Goal: Transaction & Acquisition: Purchase product/service

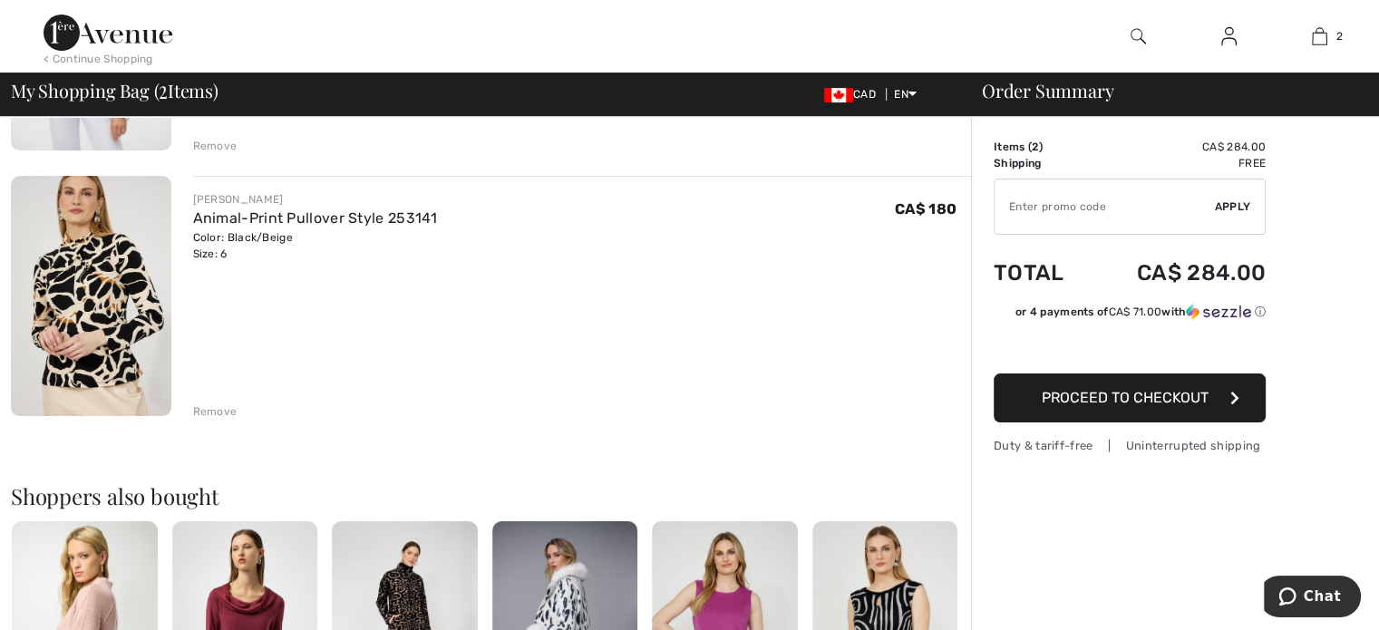
scroll to position [363, 0]
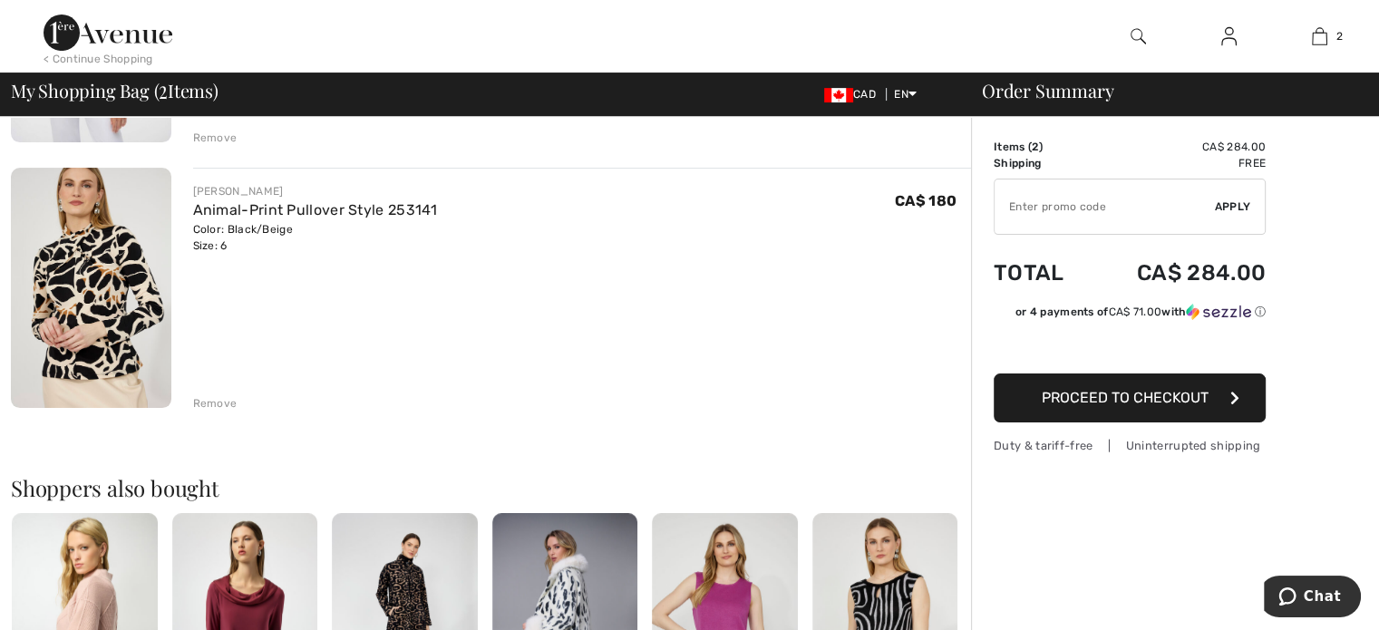
click at [201, 398] on div "Remove" at bounding box center [215, 403] width 44 height 16
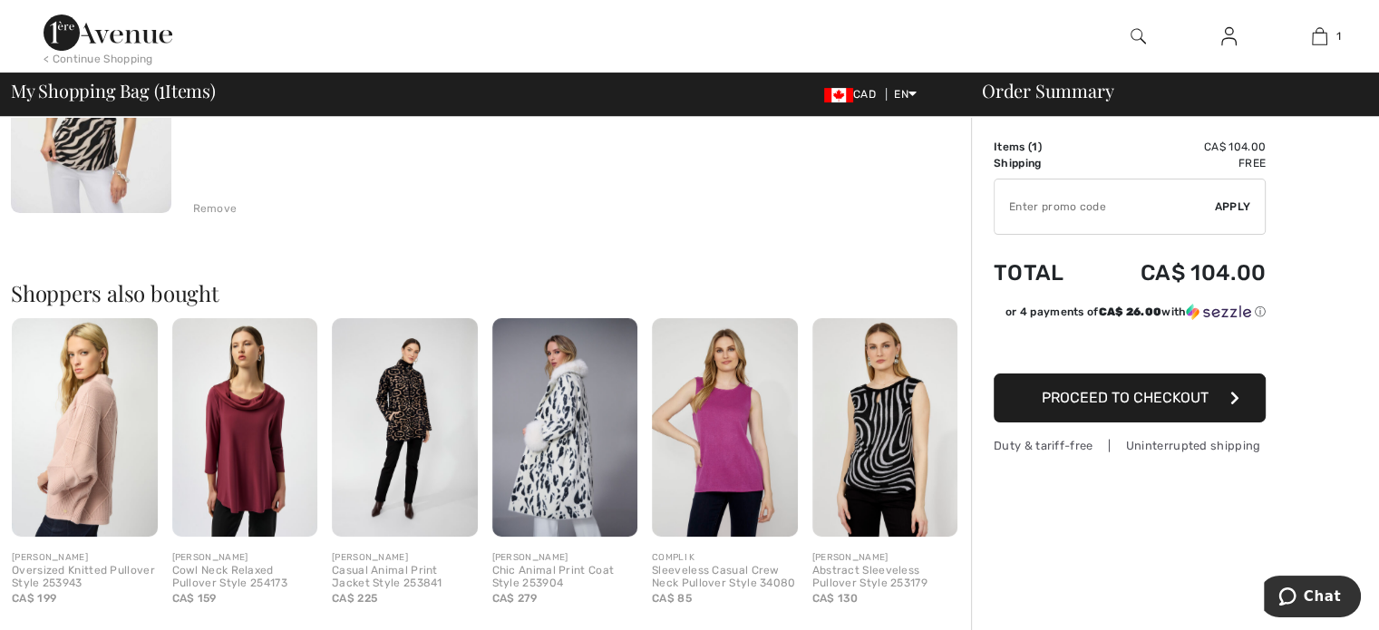
scroll to position [181, 0]
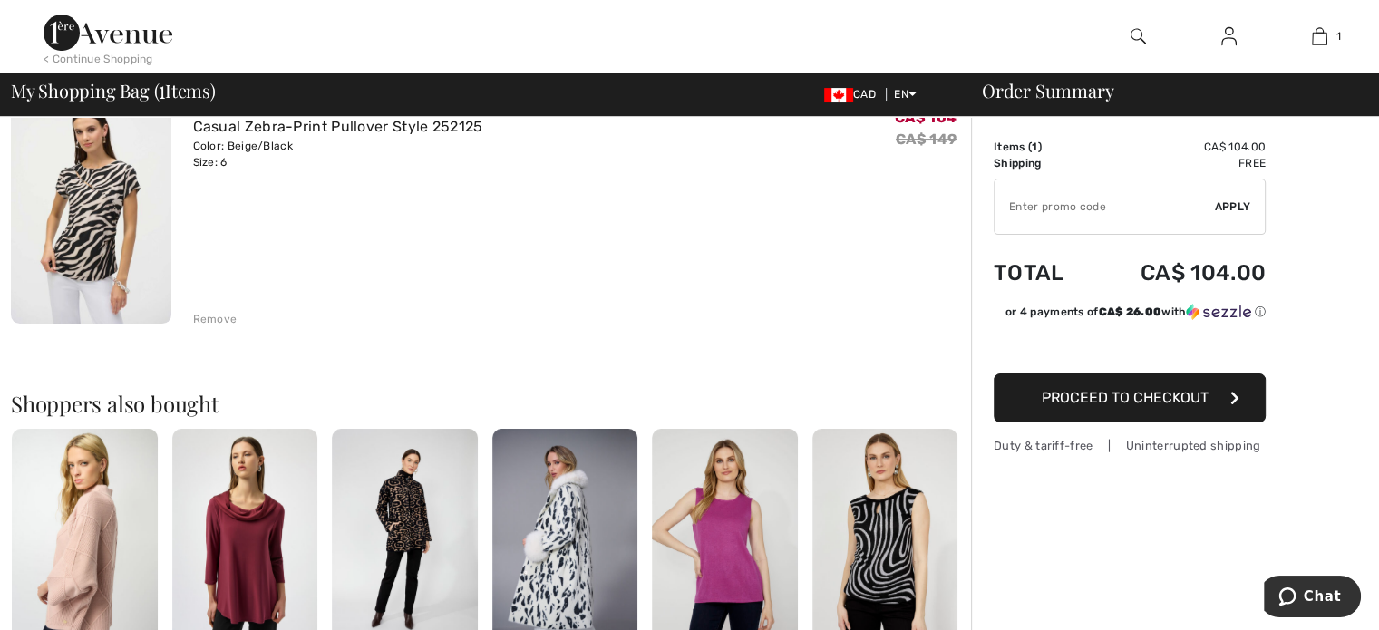
click at [1072, 207] on input "TEXT" at bounding box center [1104, 206] width 220 height 54
type input "EXTRA20"
click at [1101, 397] on span "Proceed to Checkout" at bounding box center [1125, 397] width 167 height 17
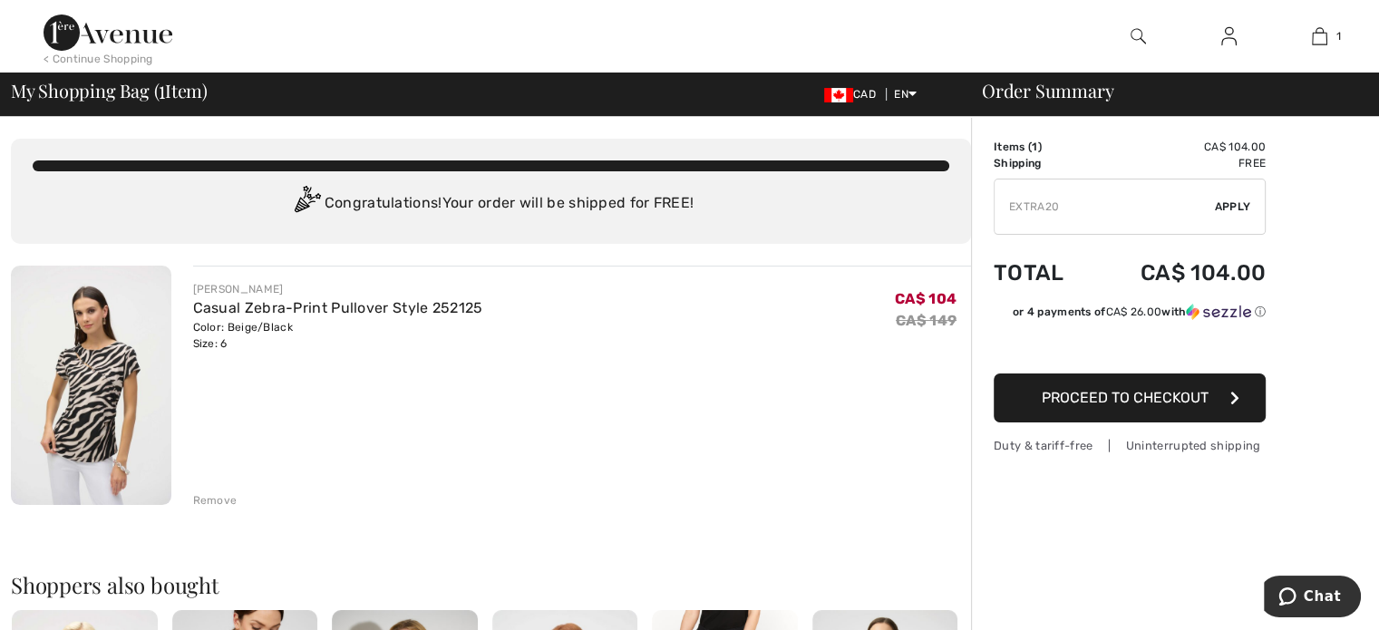
click at [1165, 401] on span "Proceed to Checkout" at bounding box center [1125, 397] width 167 height 17
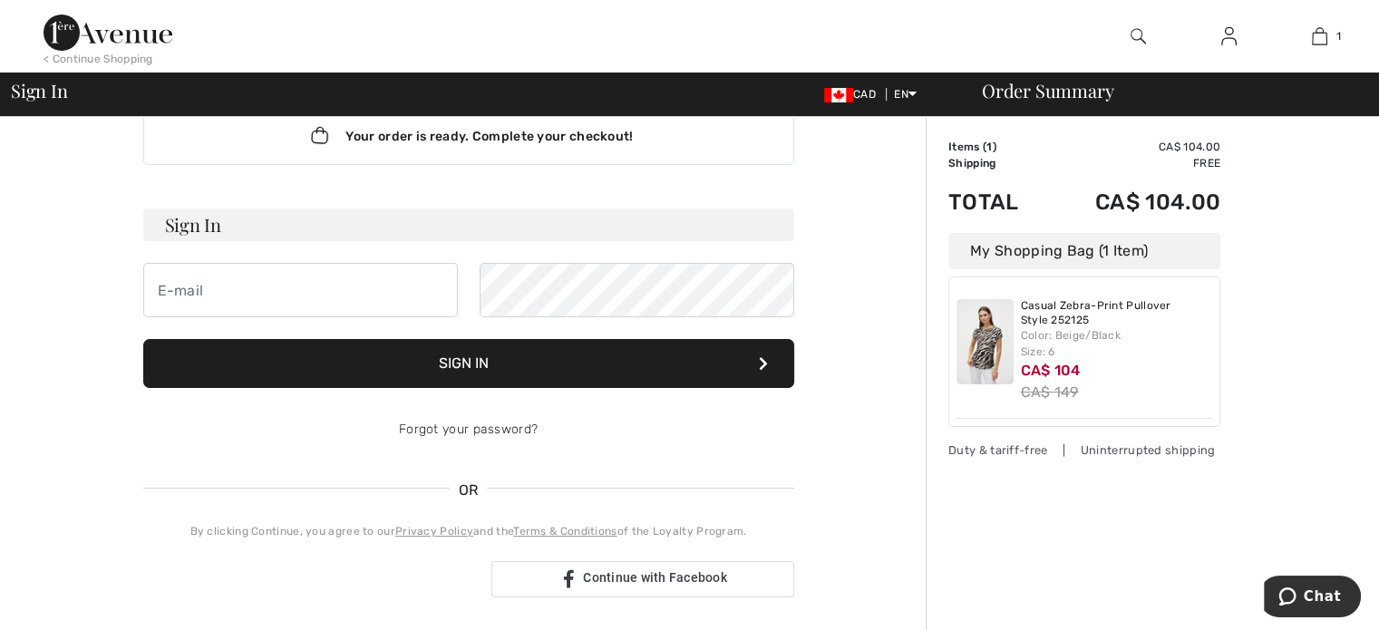
scroll to position [91, 0]
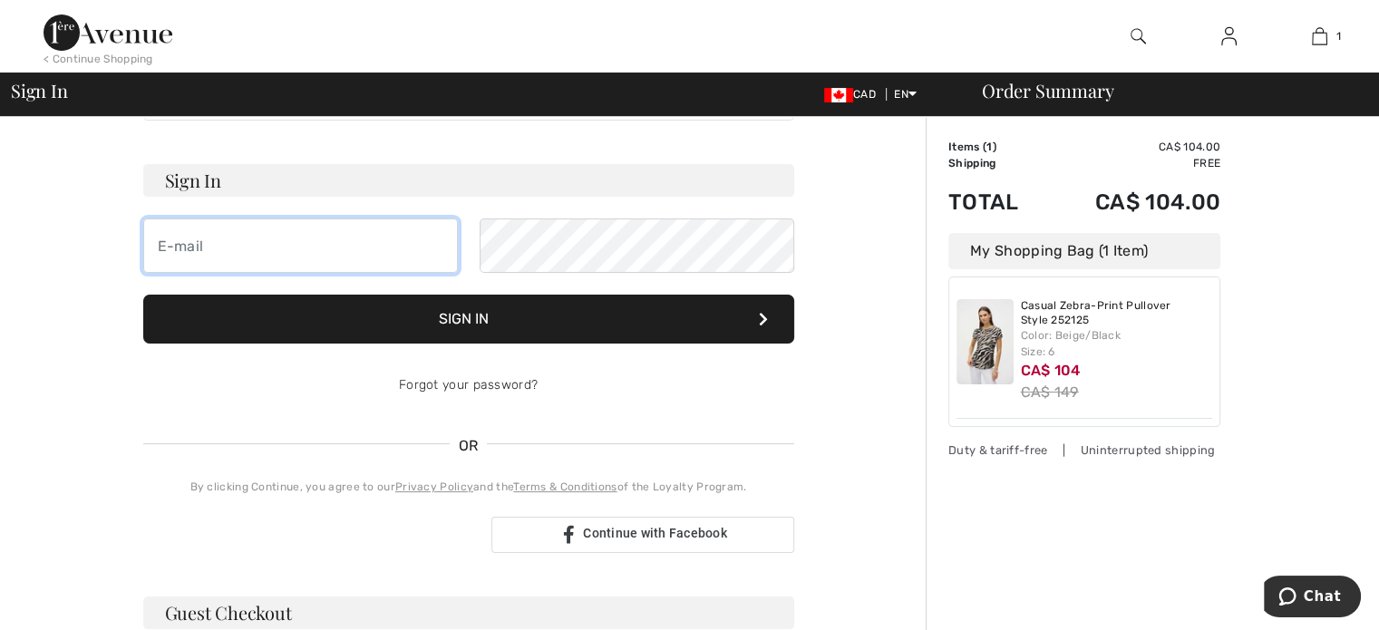
click at [273, 254] on input "email" at bounding box center [300, 245] width 315 height 54
type input "daniela_stefaniga@yahoo.ca"
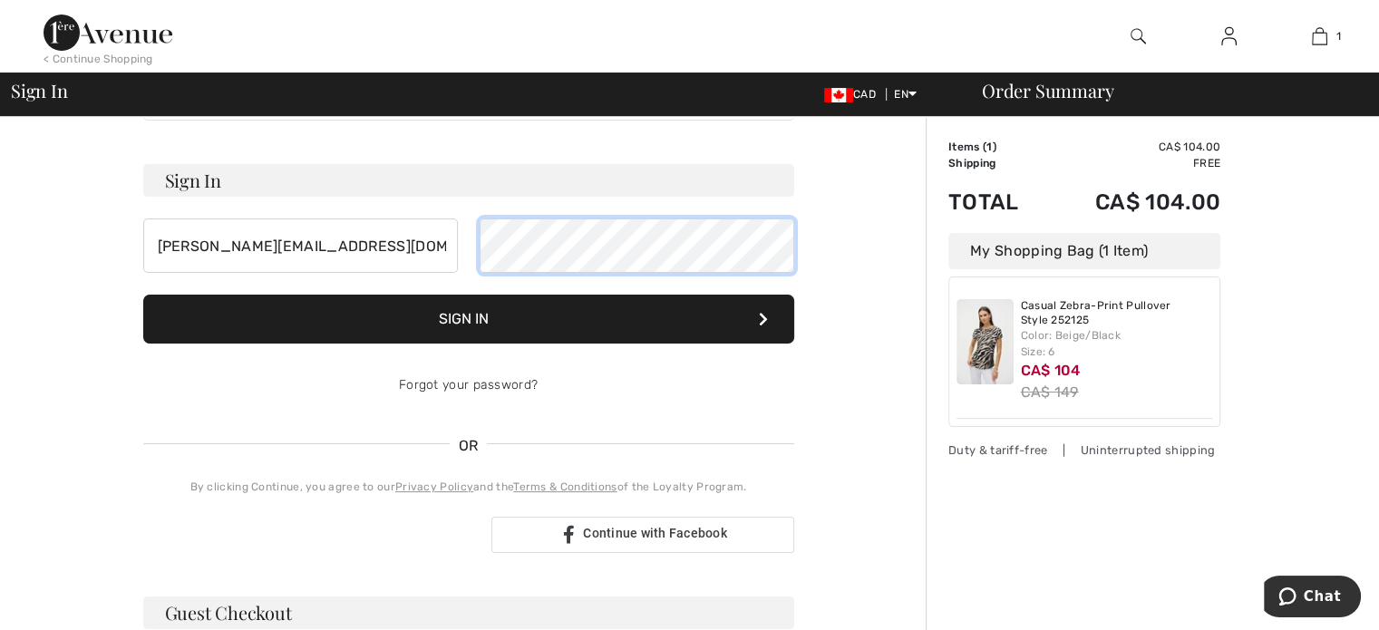
scroll to position [272, 0]
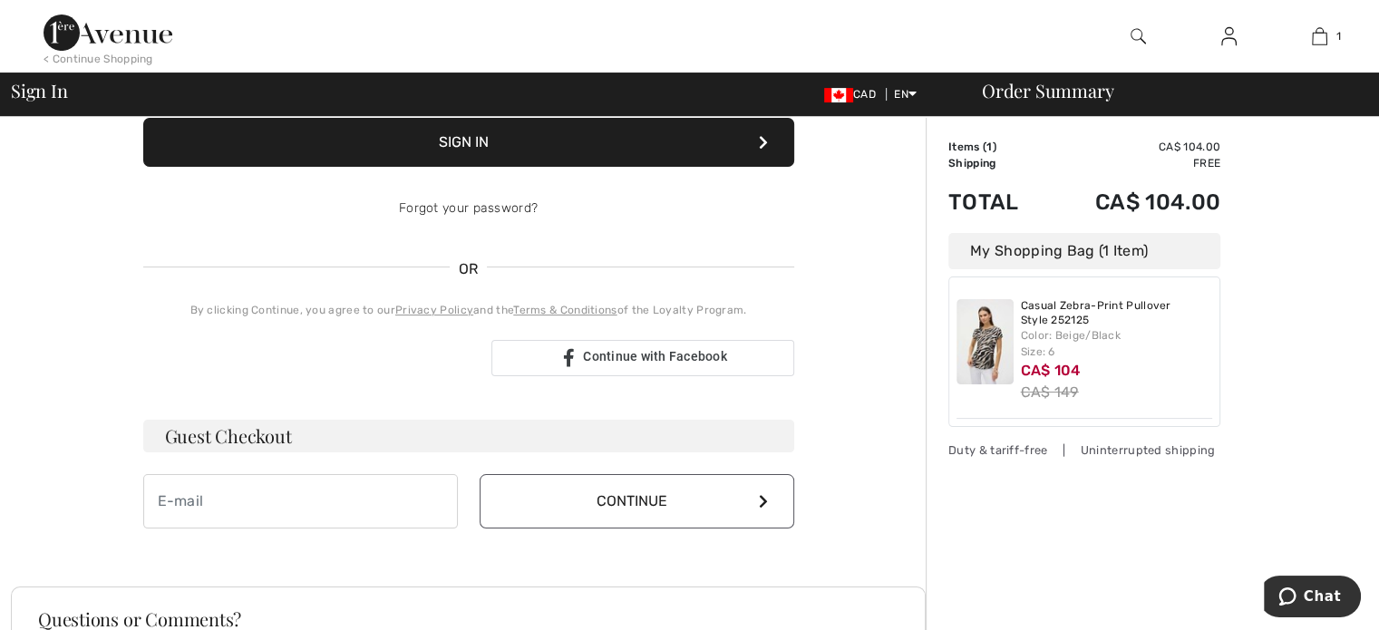
click at [267, 432] on h3 "Guest Checkout" at bounding box center [468, 436] width 651 height 33
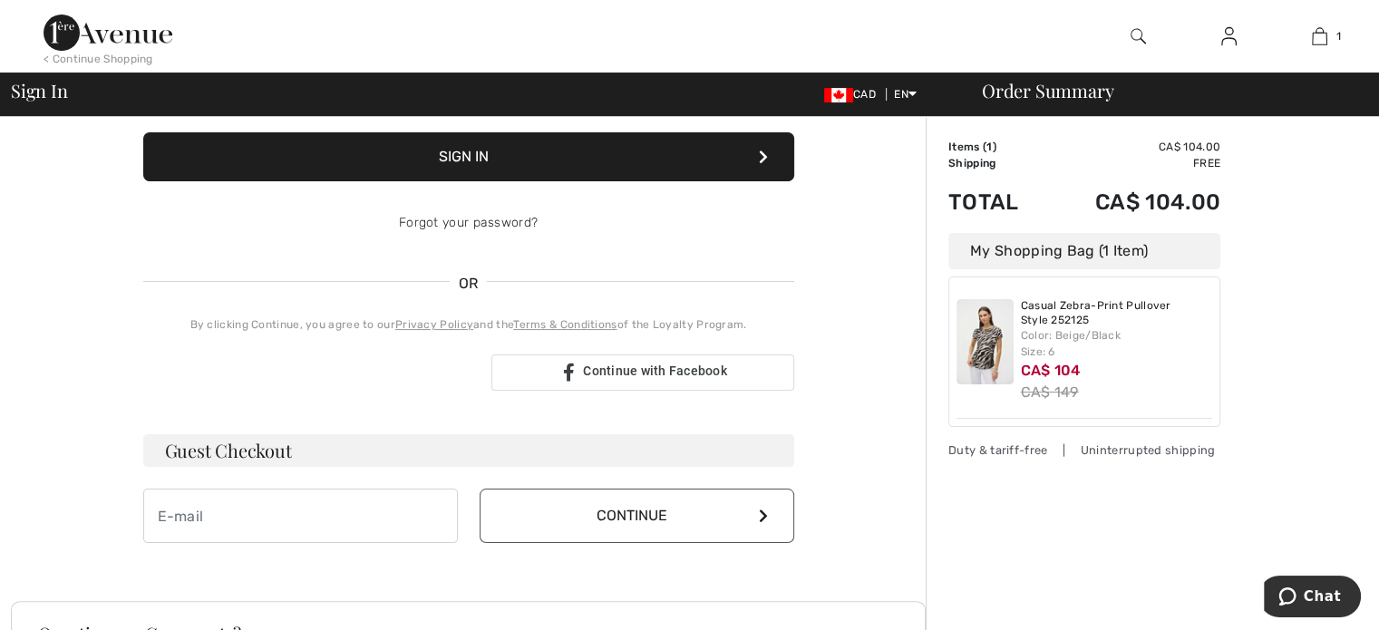
click at [192, 452] on h3 "Guest Checkout" at bounding box center [468, 450] width 651 height 33
click at [218, 524] on input "email" at bounding box center [300, 516] width 315 height 54
type input "daniela_stefaniga@yahoo.ca"
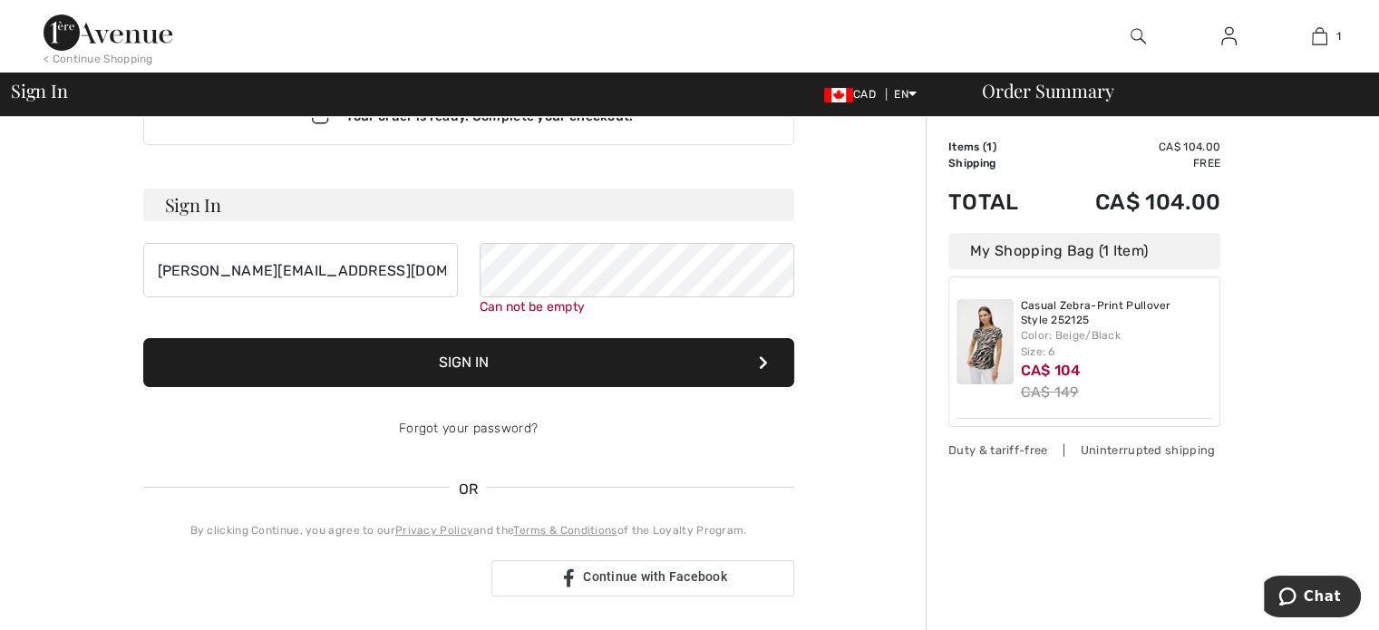
scroll to position [0, 0]
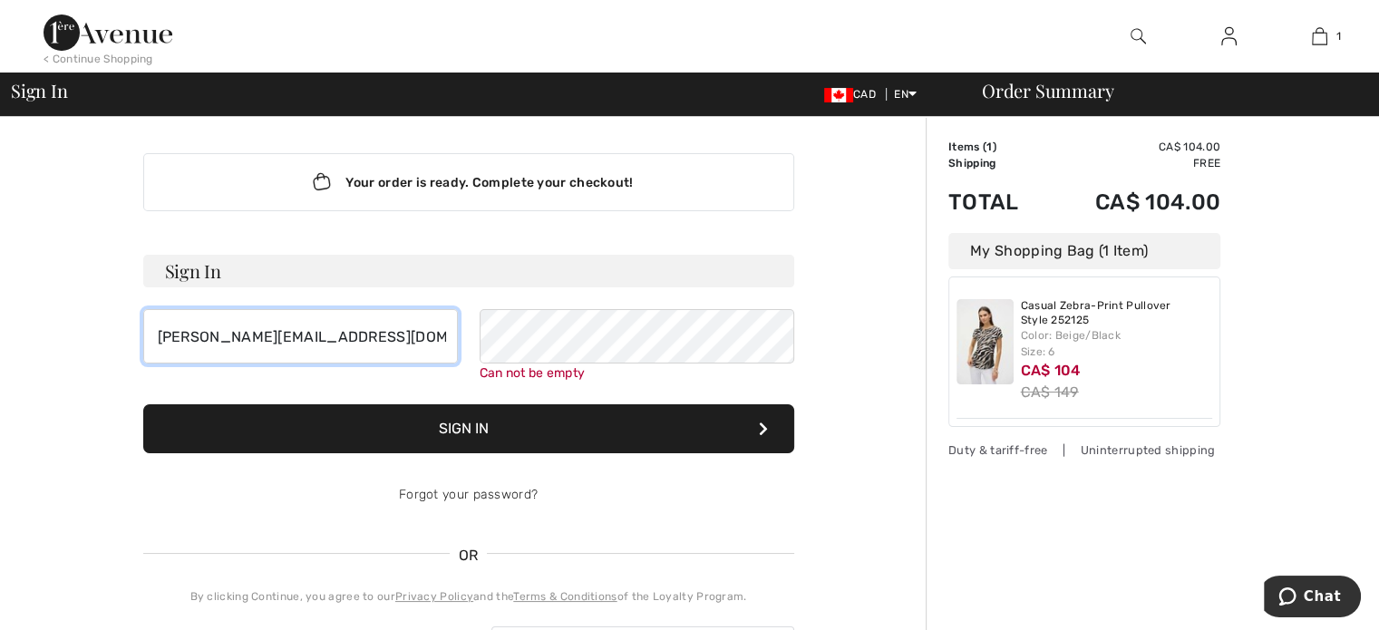
drag, startPoint x: 381, startPoint y: 339, endPoint x: 22, endPoint y: 349, distance: 359.1
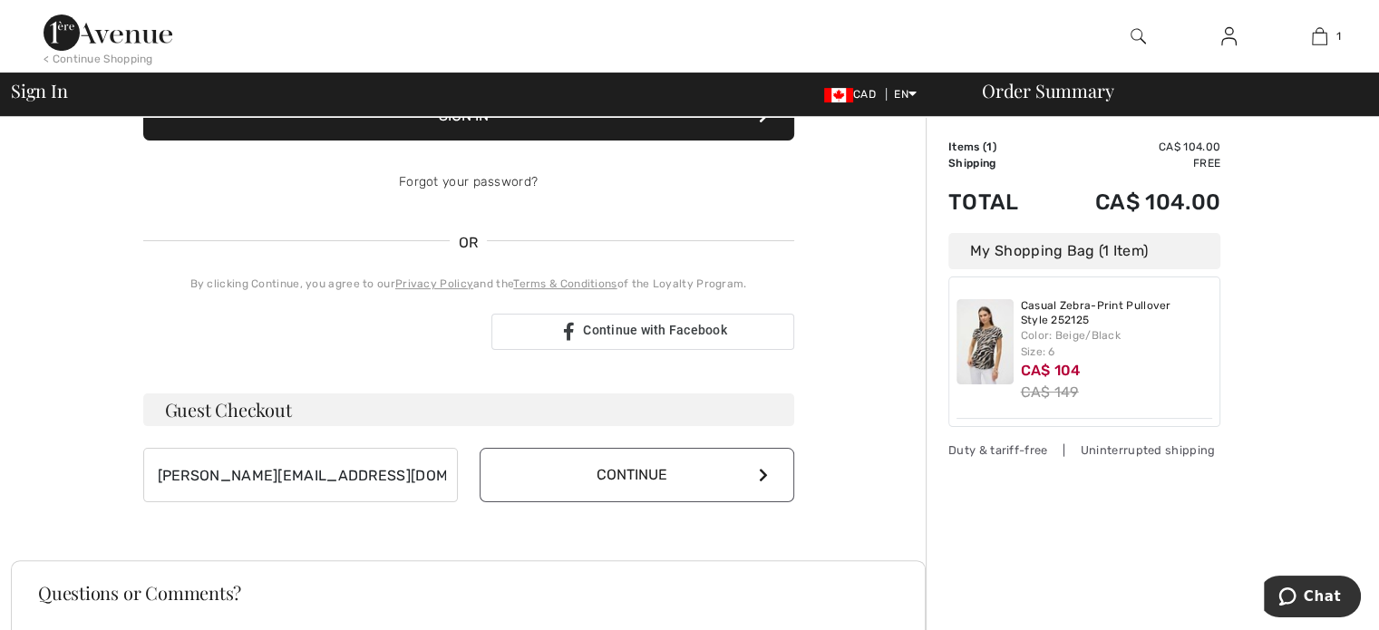
scroll to position [363, 0]
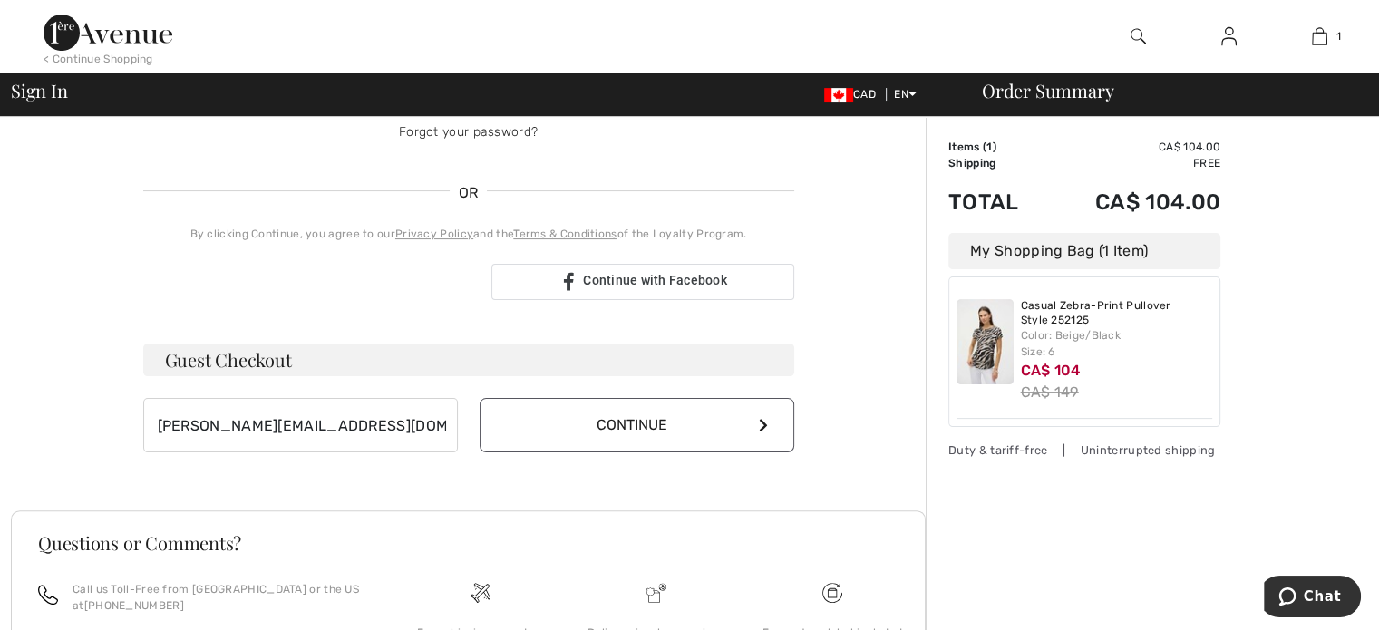
click at [762, 422] on icon at bounding box center [763, 425] width 9 height 15
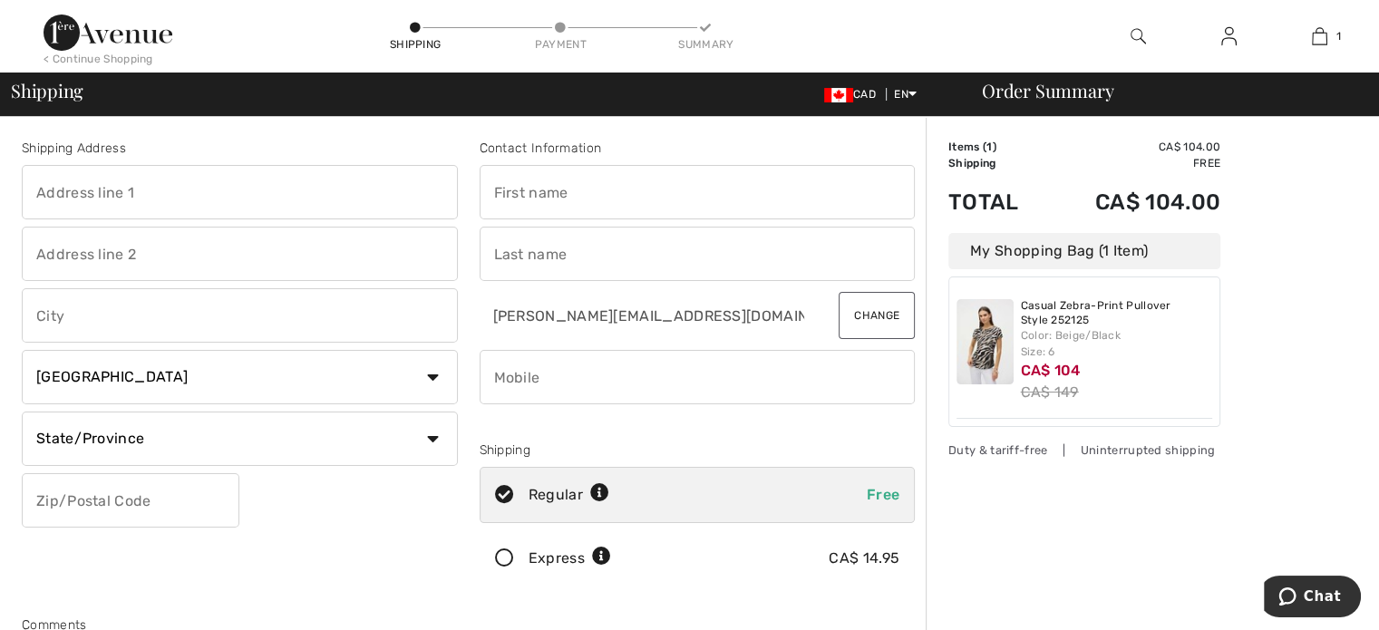
click at [63, 188] on input "text" at bounding box center [240, 192] width 436 height 54
type input "179 Norway Maple Dr"
type input "[GEOGRAPHIC_DATA]"
select select "ON"
type input "N7L 5E7"
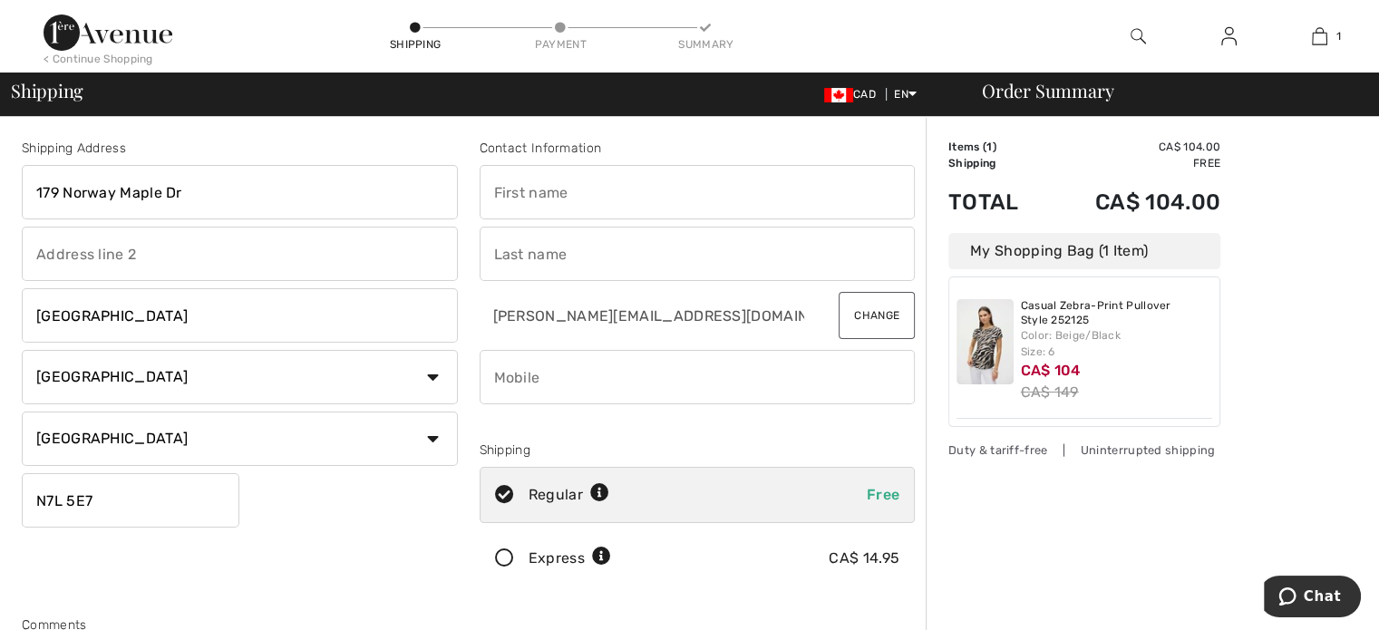
type input "[PERSON_NAME]"
type input "STEFANIGA BREAZ"
type input "5193517206"
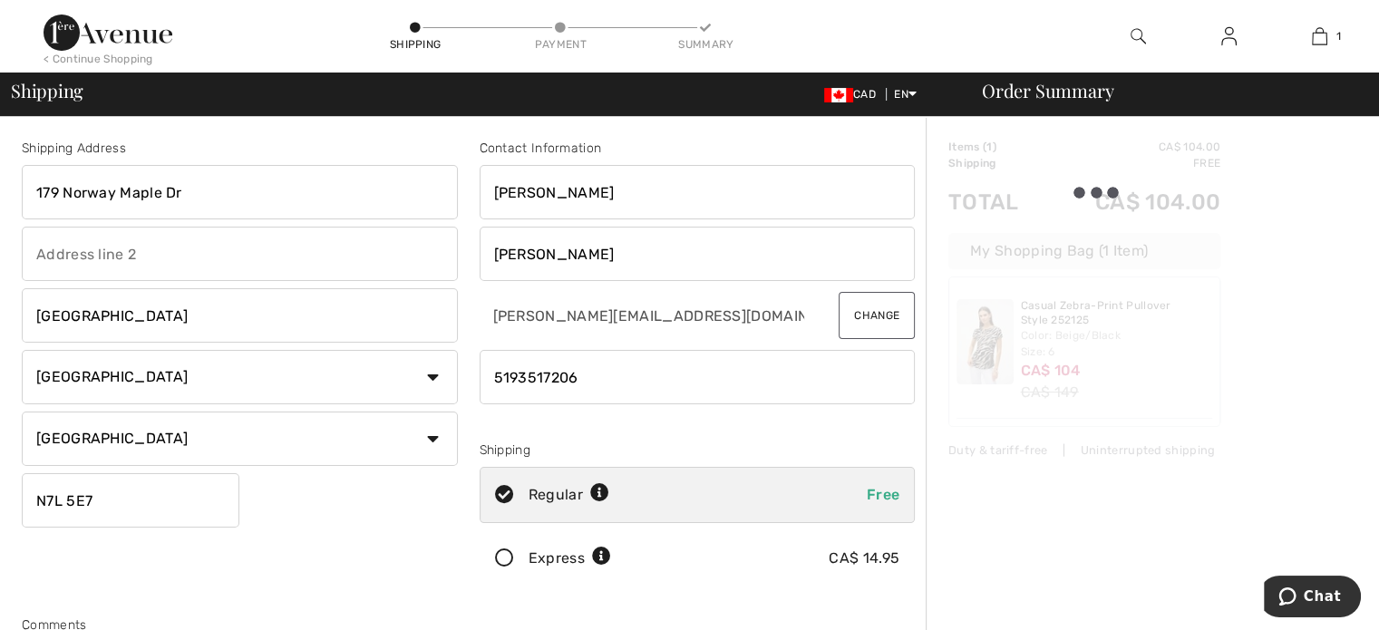
type input "N7L5E7"
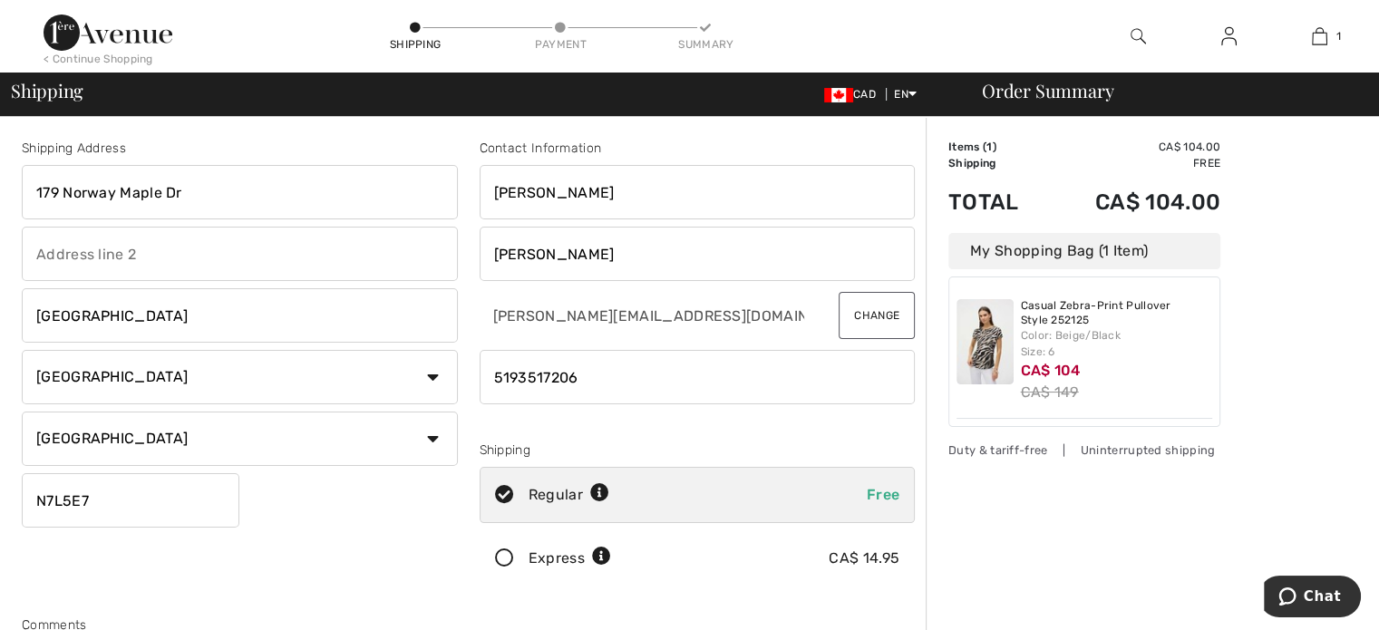
drag, startPoint x: 613, startPoint y: 381, endPoint x: 519, endPoint y: 376, distance: 94.4
click at [519, 376] on input "phone" at bounding box center [698, 377] width 436 height 54
type input "5195647533"
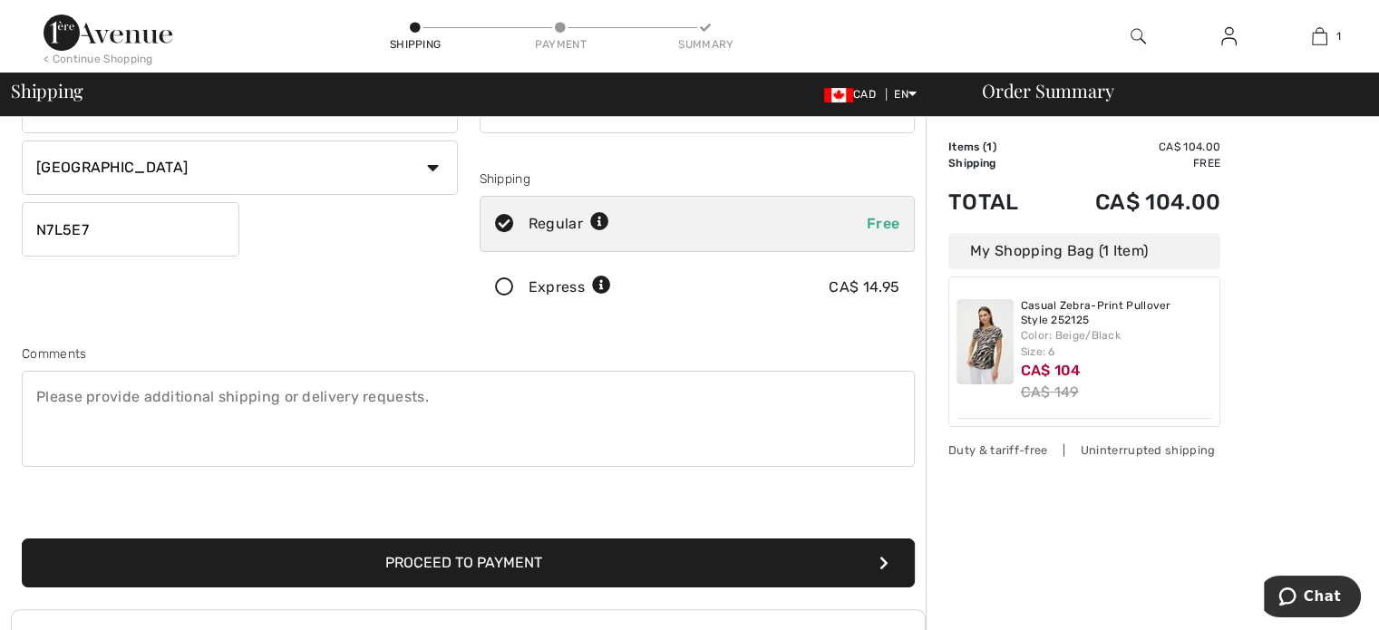
scroll to position [272, 0]
click at [584, 557] on button "Proceed to Payment" at bounding box center [468, 562] width 893 height 49
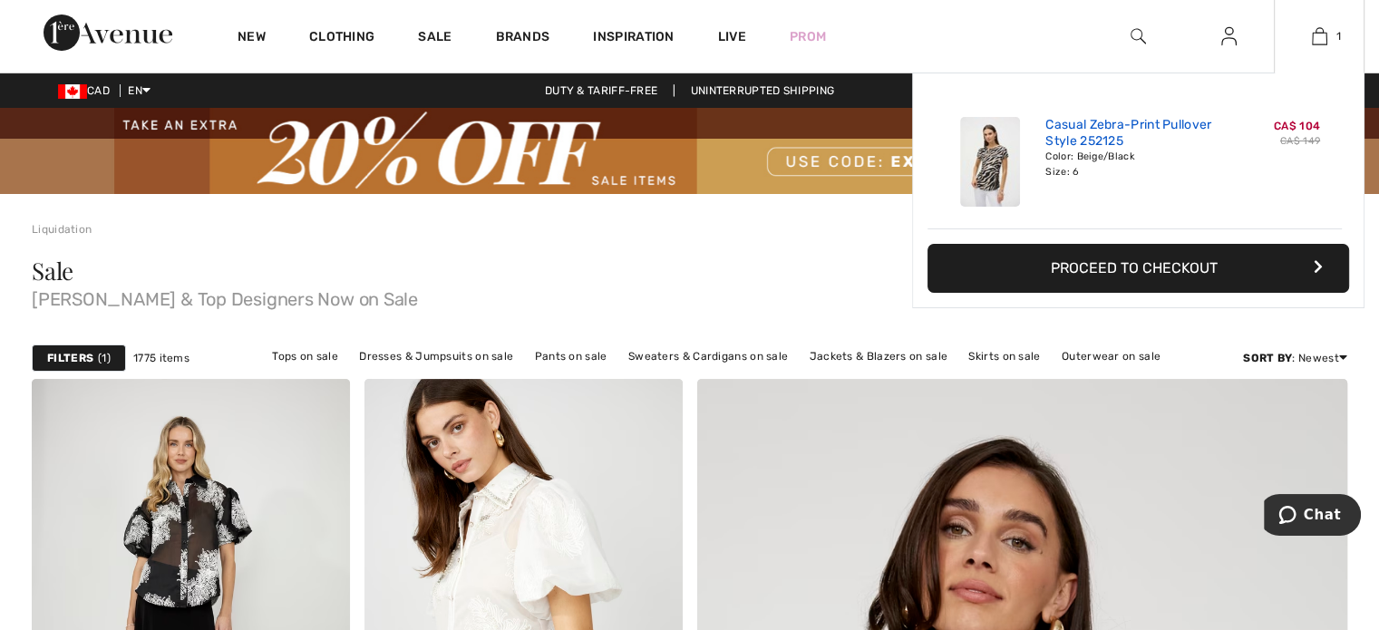
click at [1073, 129] on link "Casual Zebra-Print Pullover Style 252125" at bounding box center [1134, 133] width 179 height 33
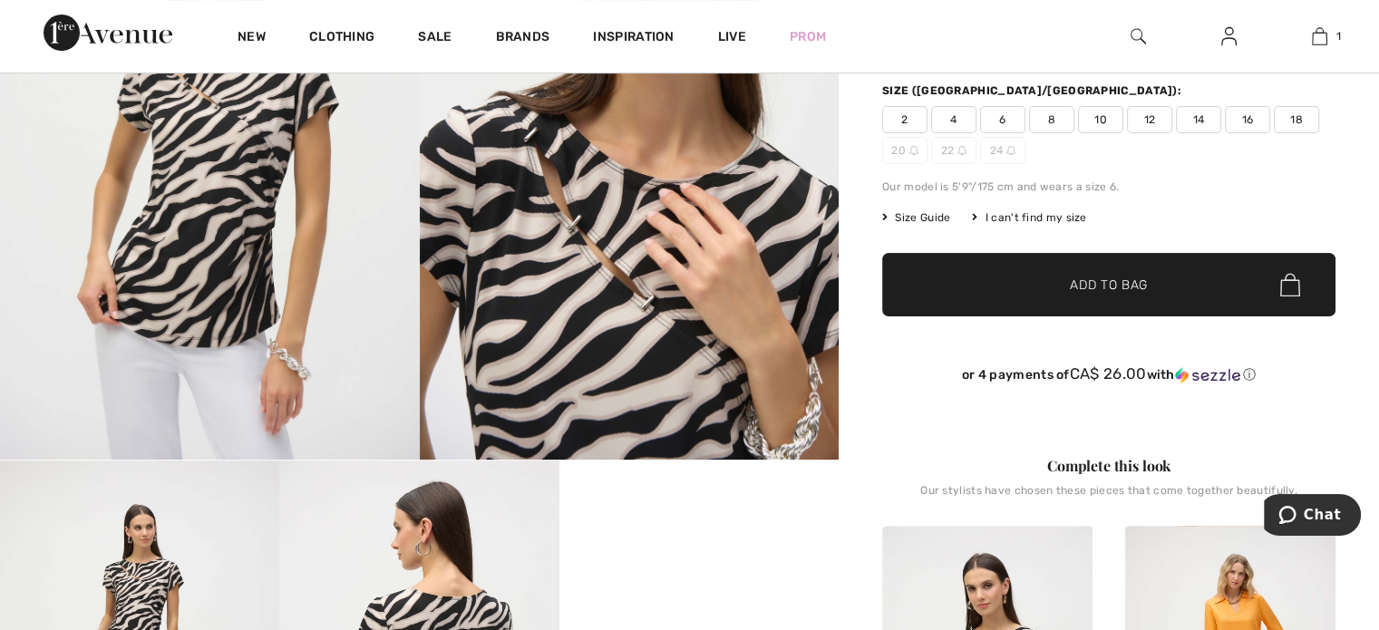
click at [1002, 126] on span "6" at bounding box center [1002, 119] width 45 height 27
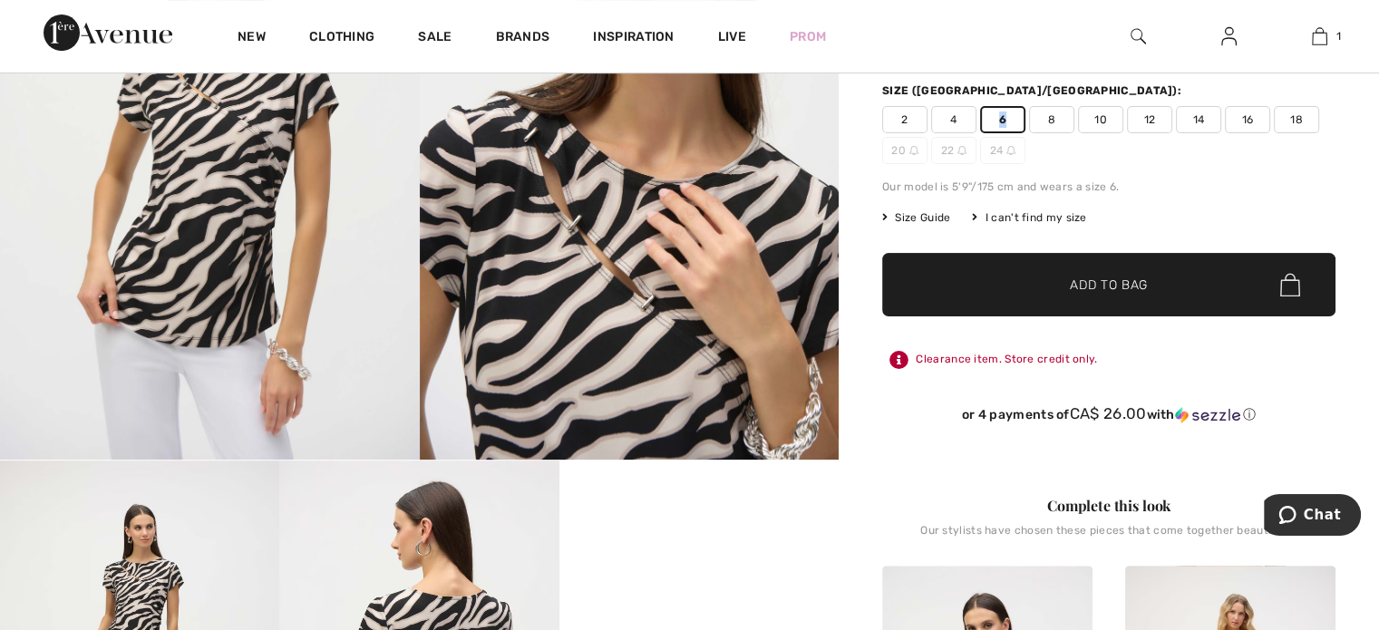
click at [1056, 289] on span "✔ Added to Bag" at bounding box center [1081, 285] width 111 height 19
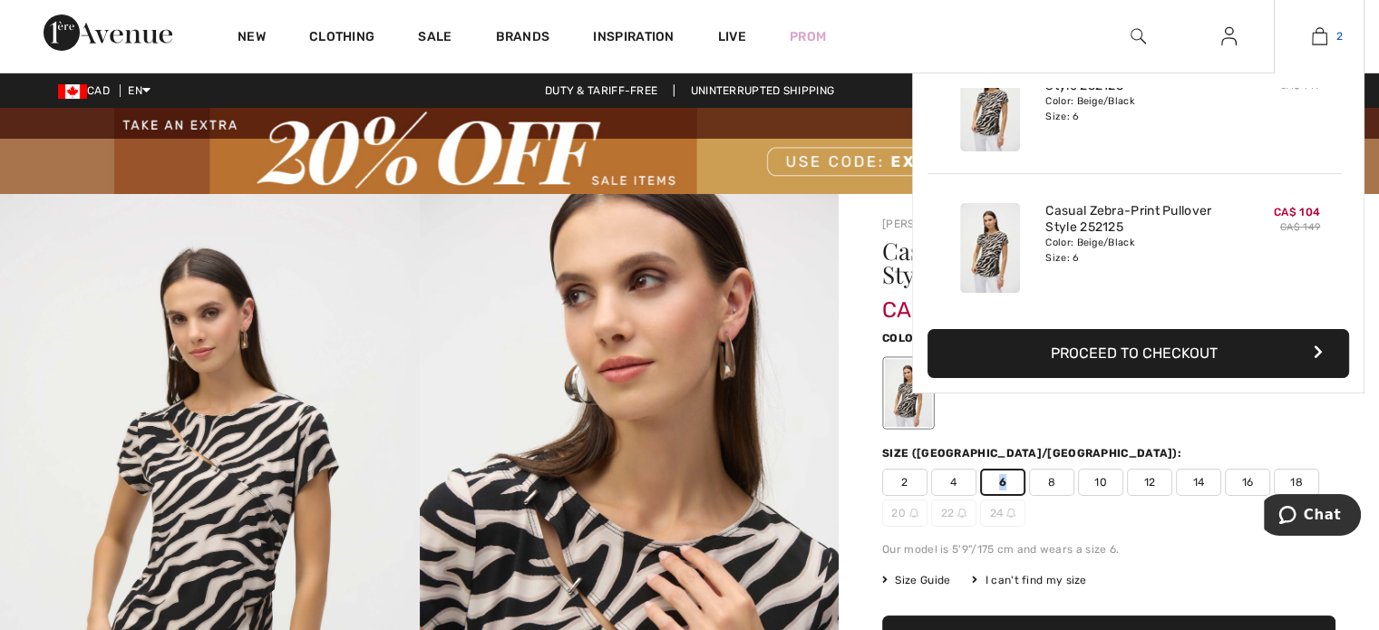
click at [1317, 37] on img at bounding box center [1319, 36] width 15 height 22
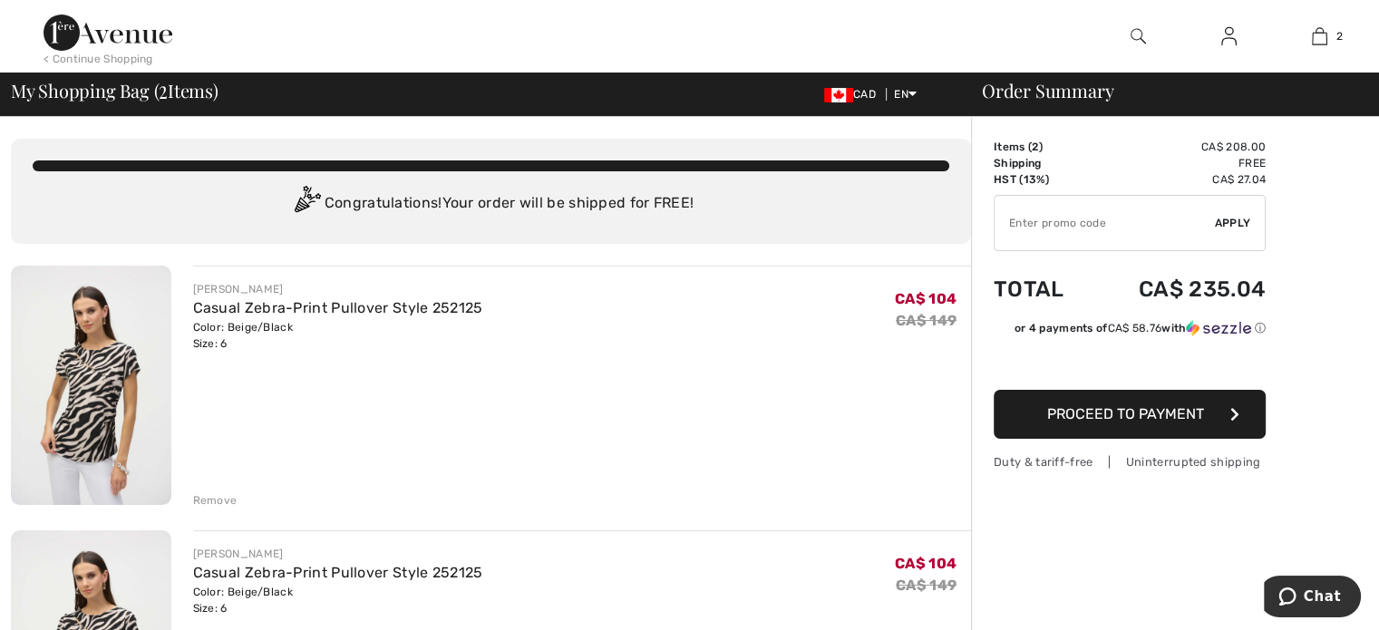
click at [213, 500] on div "Remove" at bounding box center [215, 500] width 44 height 16
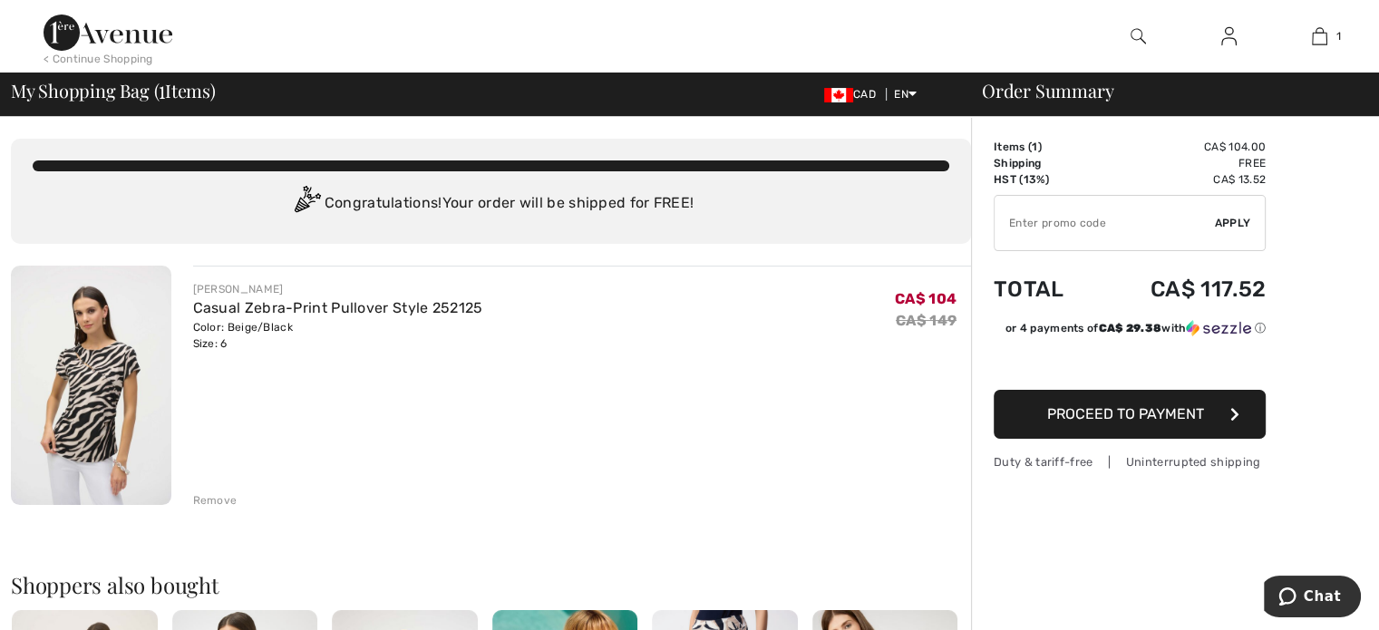
click at [1040, 218] on input "TEXT" at bounding box center [1104, 223] width 220 height 54
type input "EXTRA20"
click at [1240, 218] on span "Apply" at bounding box center [1233, 223] width 36 height 16
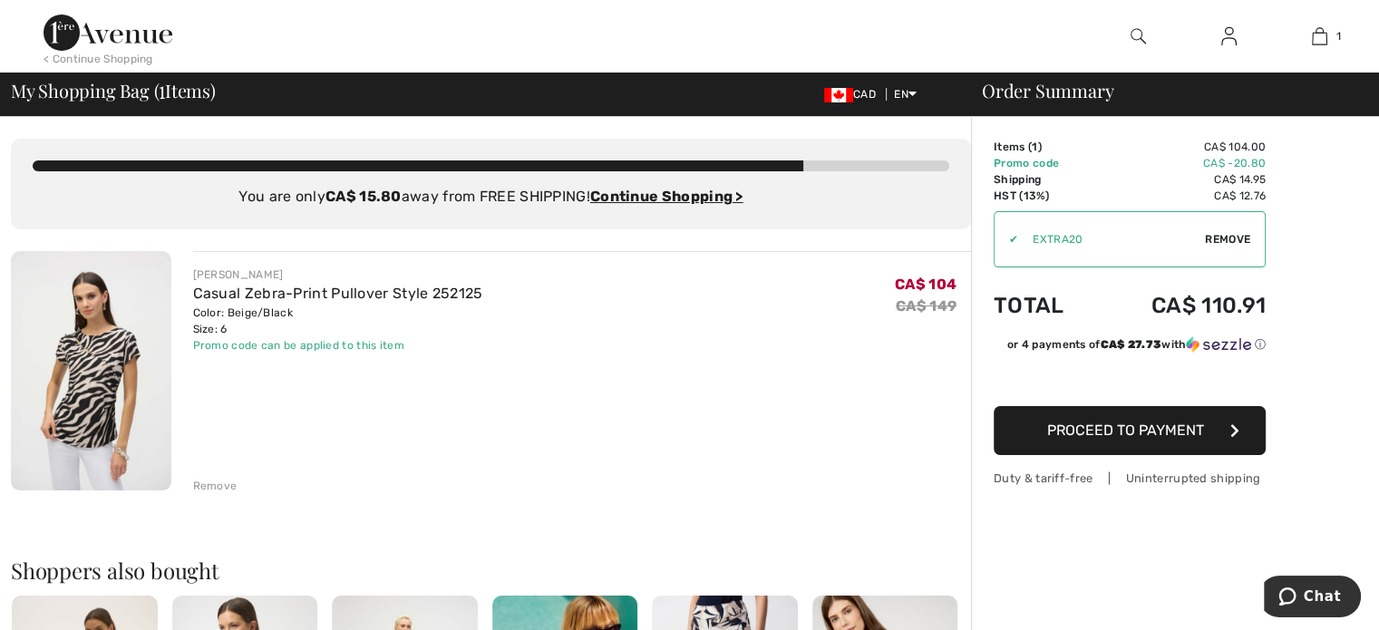
click at [1091, 430] on span "Proceed to Payment" at bounding box center [1125, 430] width 157 height 17
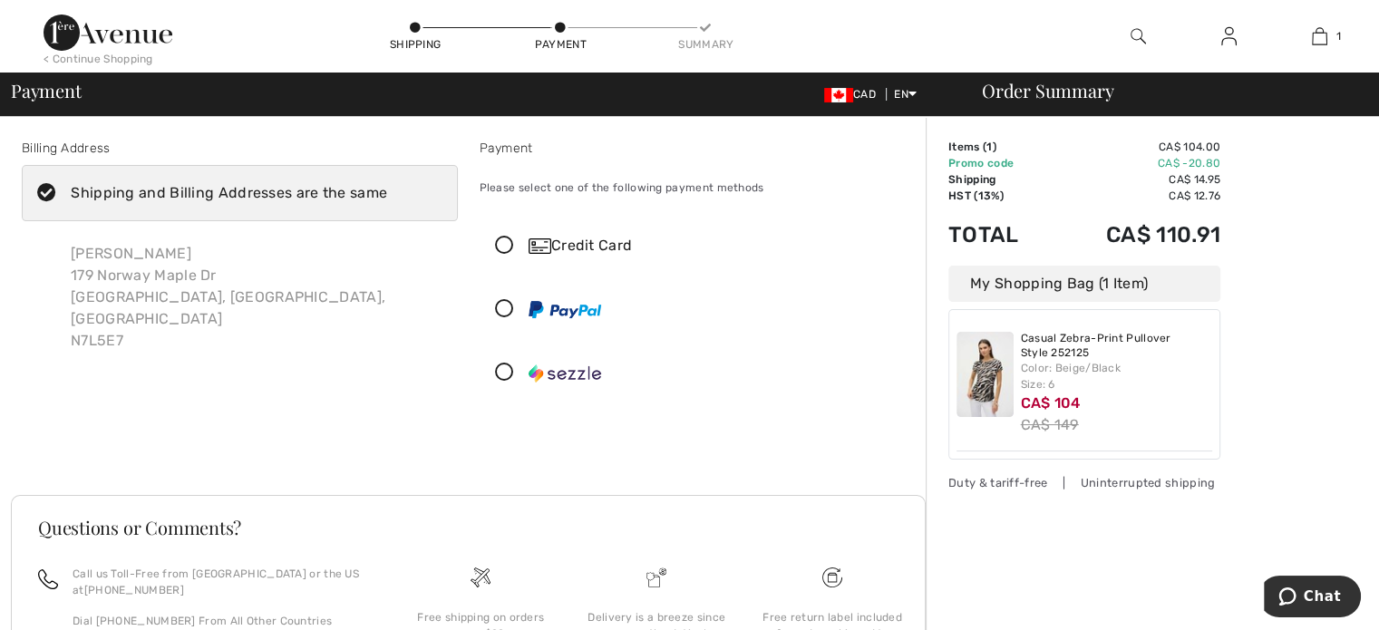
click at [499, 246] on icon at bounding box center [504, 246] width 48 height 19
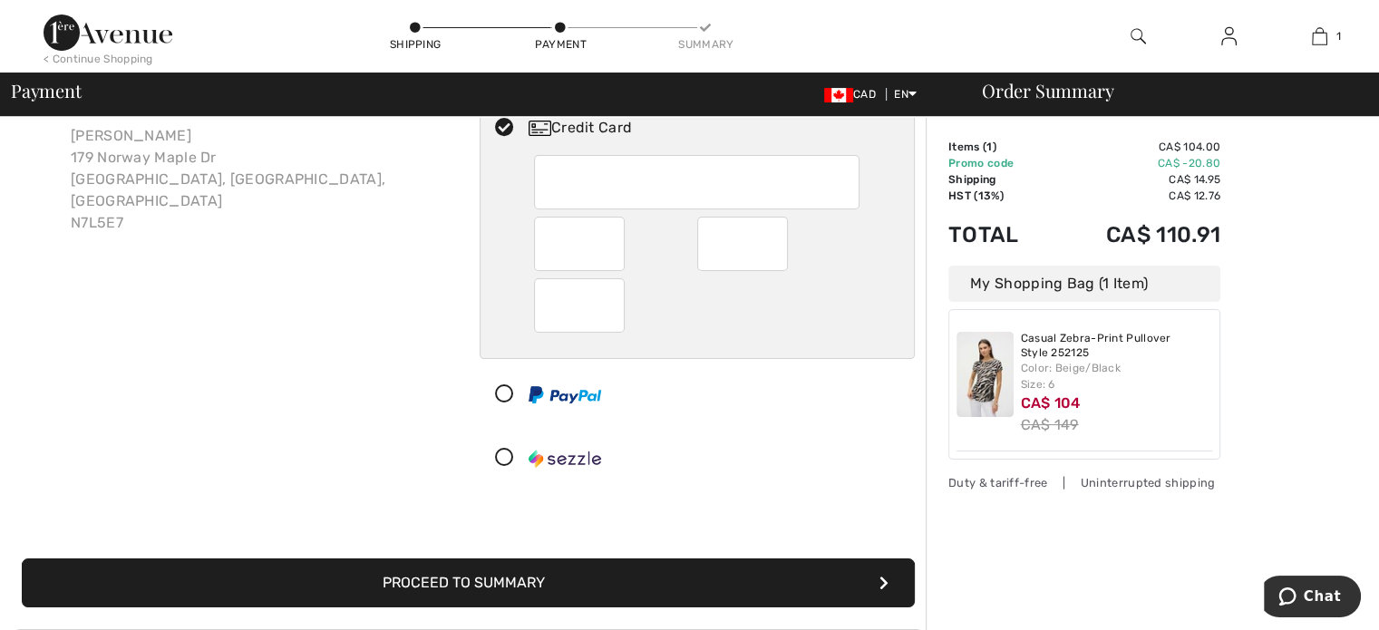
scroll to position [363, 0]
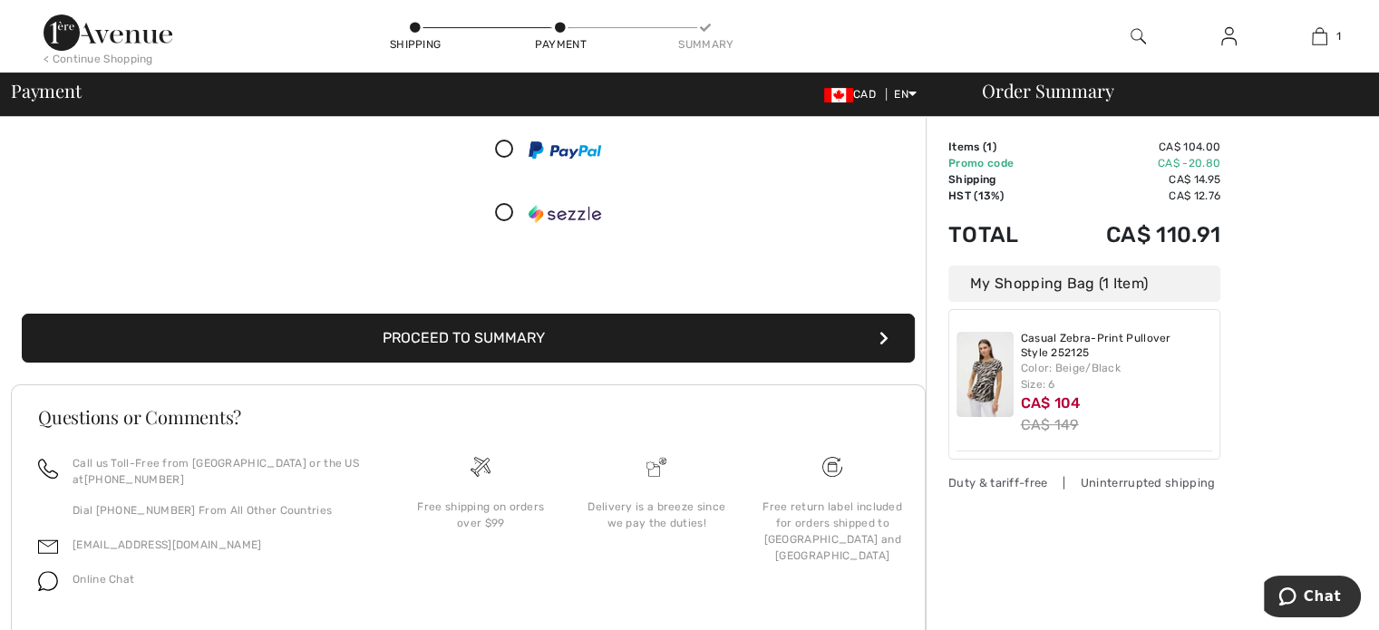
click at [515, 340] on button "Proceed to Summary" at bounding box center [468, 338] width 893 height 49
